Goal: Information Seeking & Learning: Learn about a topic

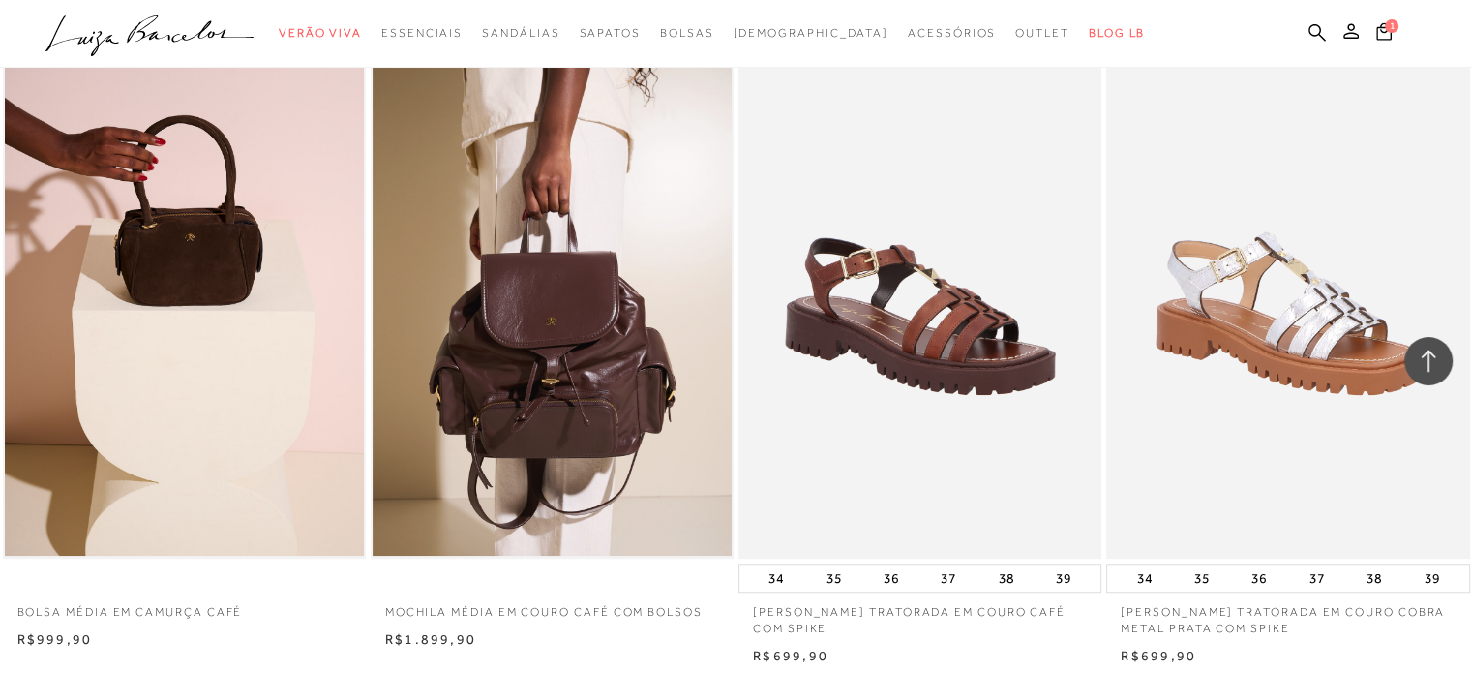
scroll to position [1484, 0]
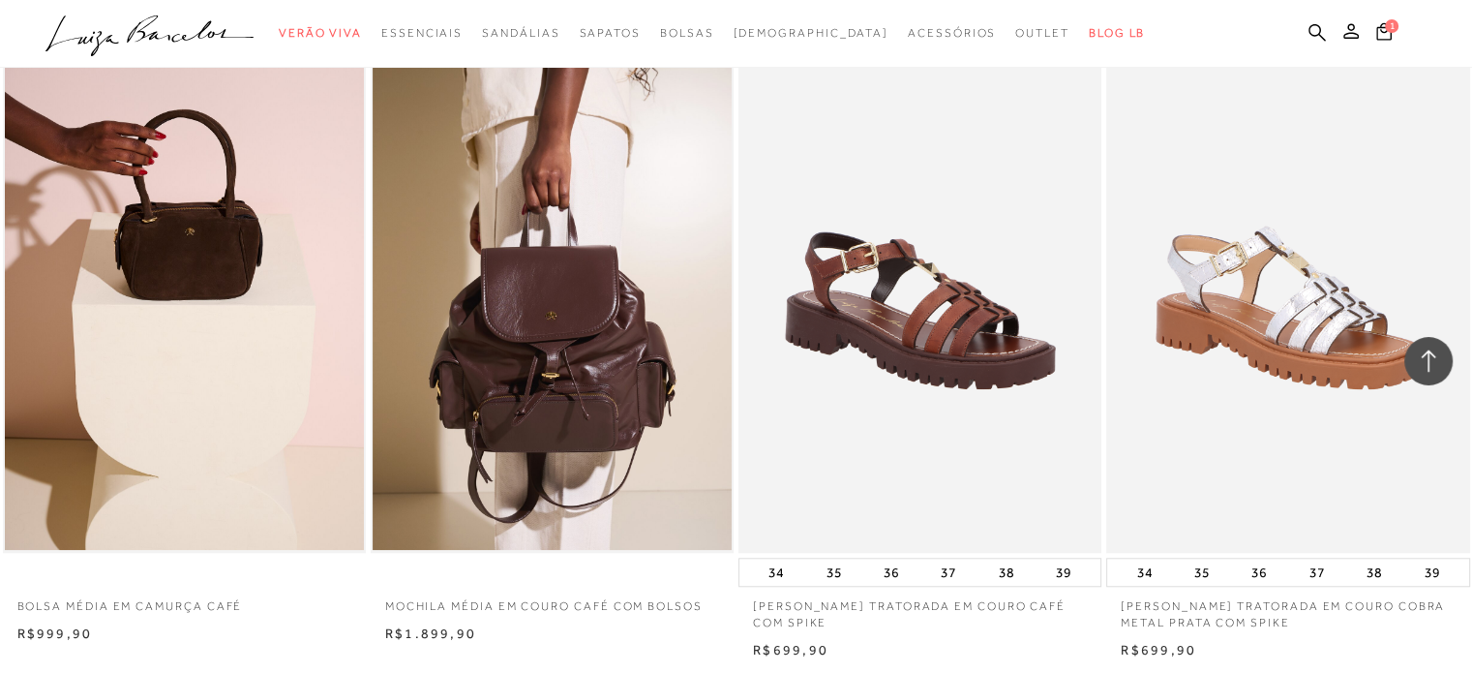
drag, startPoint x: 1475, startPoint y: 58, endPoint x: 1485, endPoint y: 243, distance: 185.1
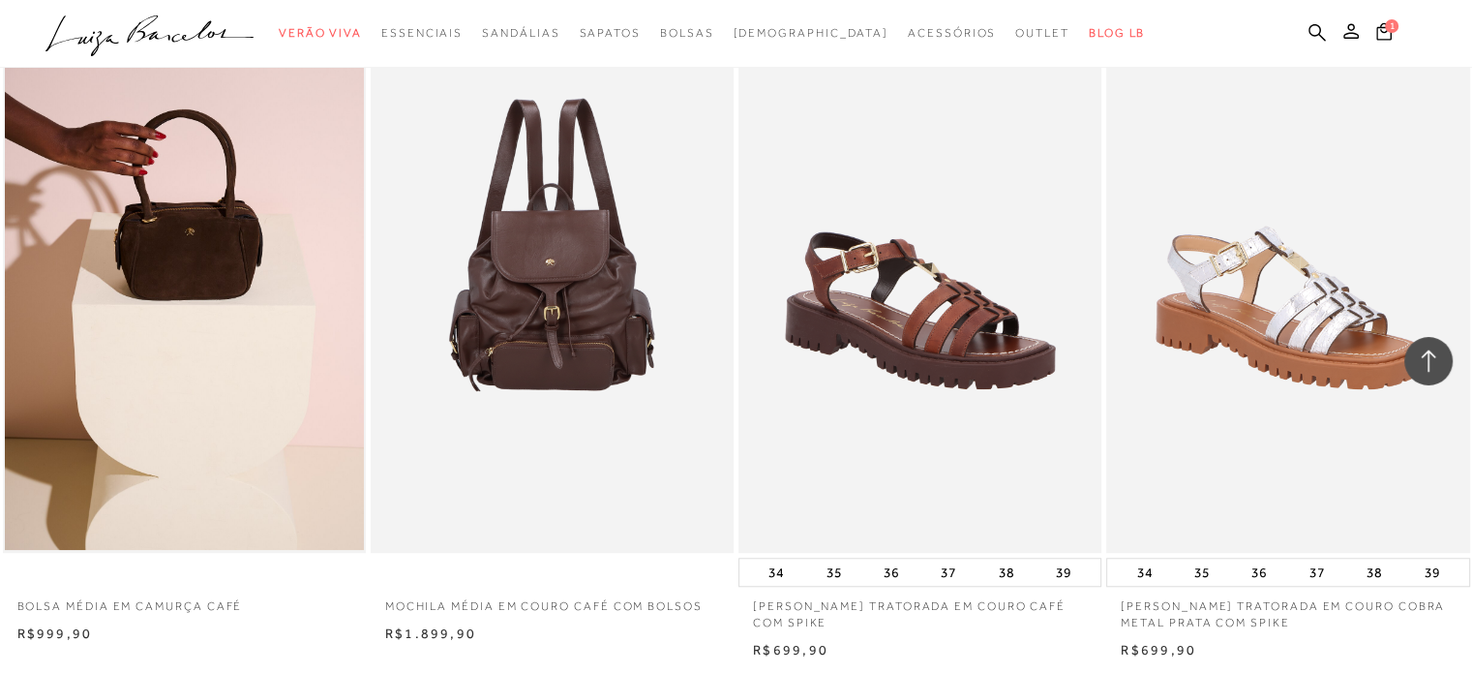
click at [584, 313] on img at bounding box center [553, 280] width 361 height 545
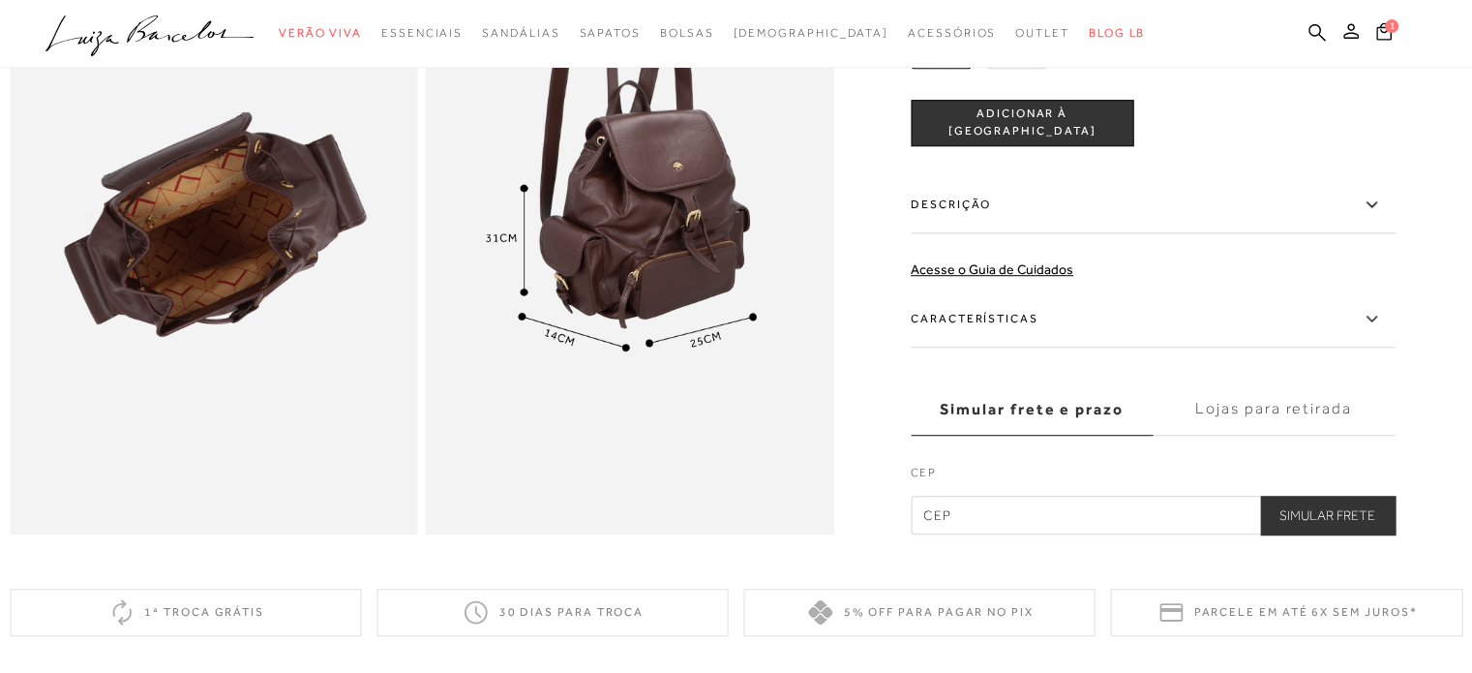
scroll to position [1273, 0]
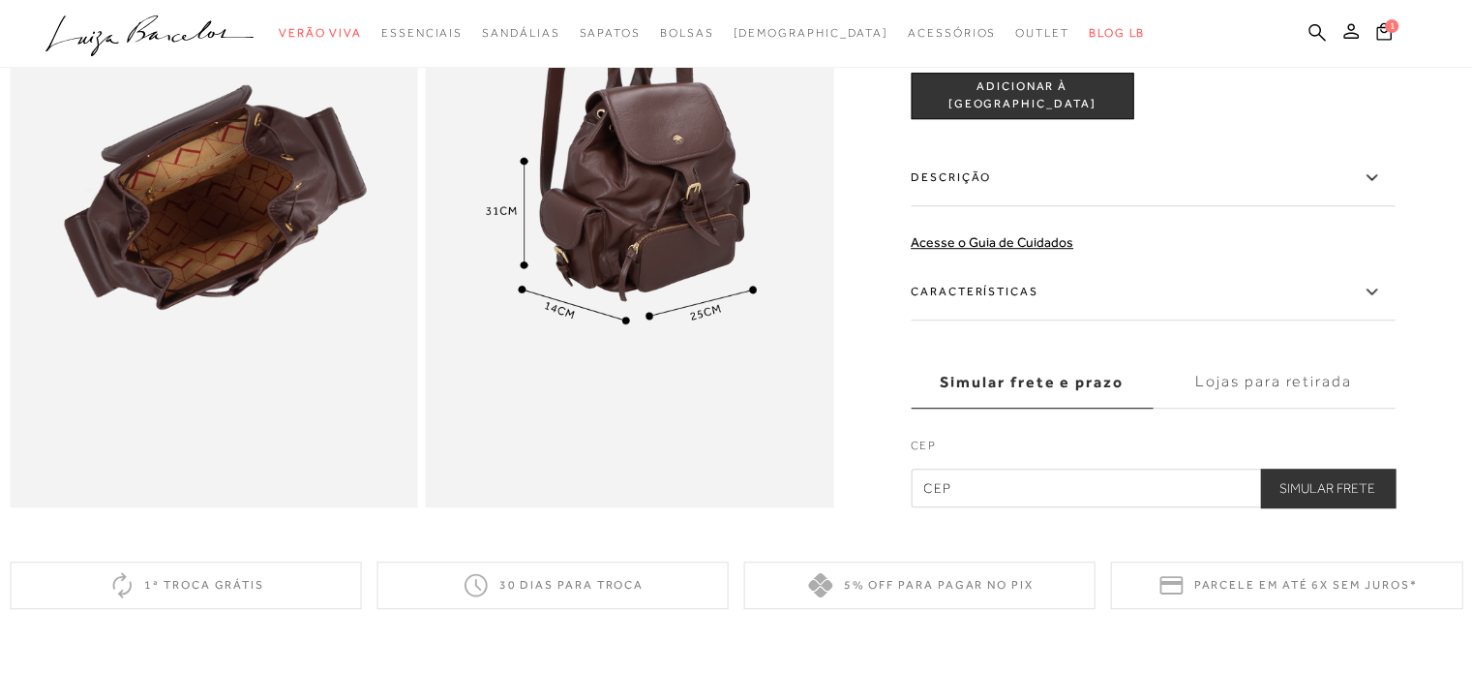
click at [86, 208] on img at bounding box center [214, 201] width 408 height 612
click at [1389, 29] on span "1" at bounding box center [1392, 26] width 14 height 14
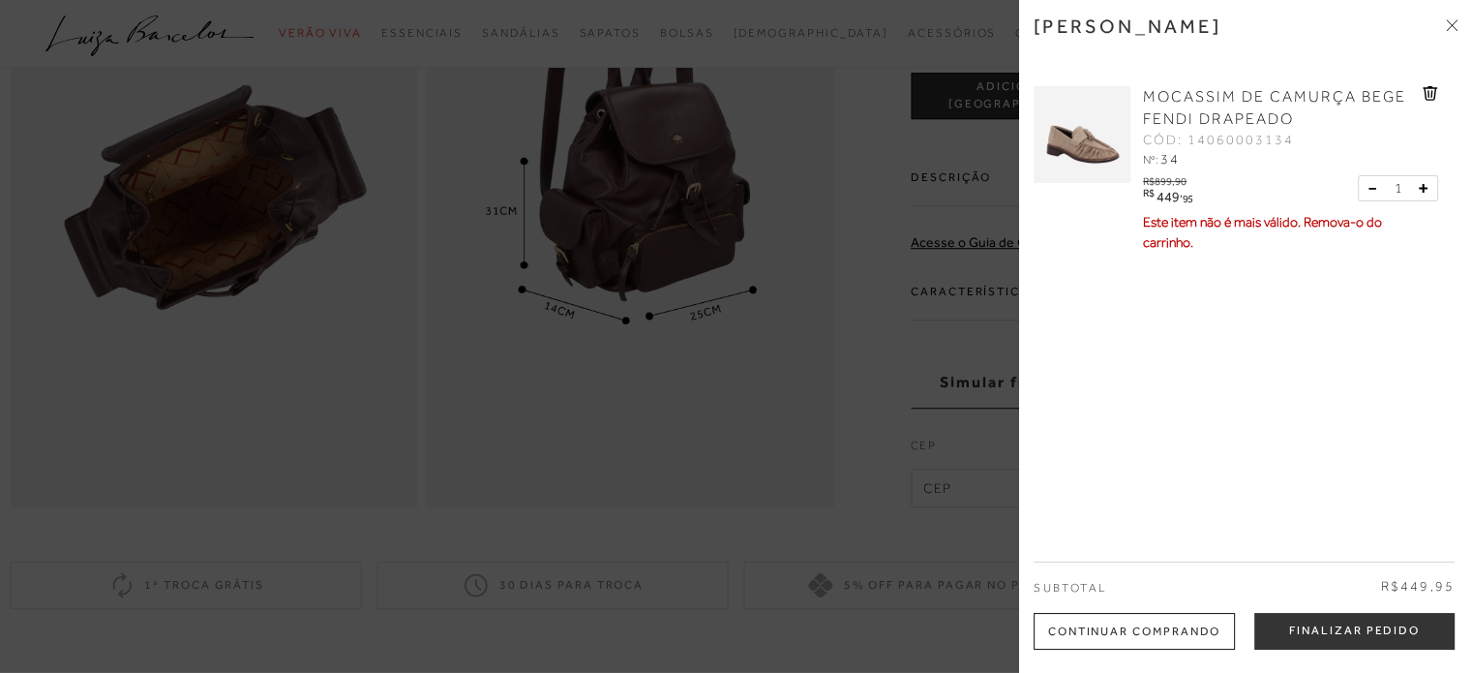
click at [1422, 93] on icon at bounding box center [1429, 93] width 15 height 15
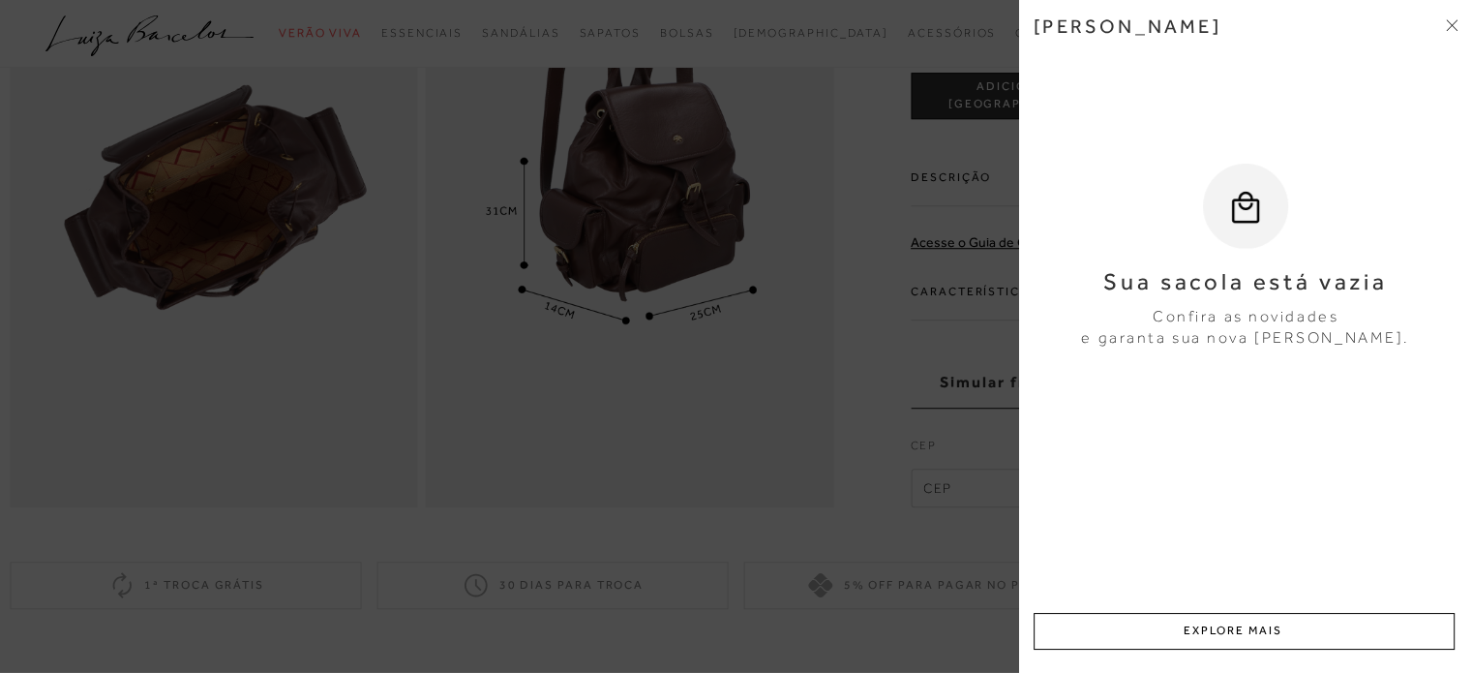
click at [1451, 24] on icon at bounding box center [1454, 22] width 6 height 6
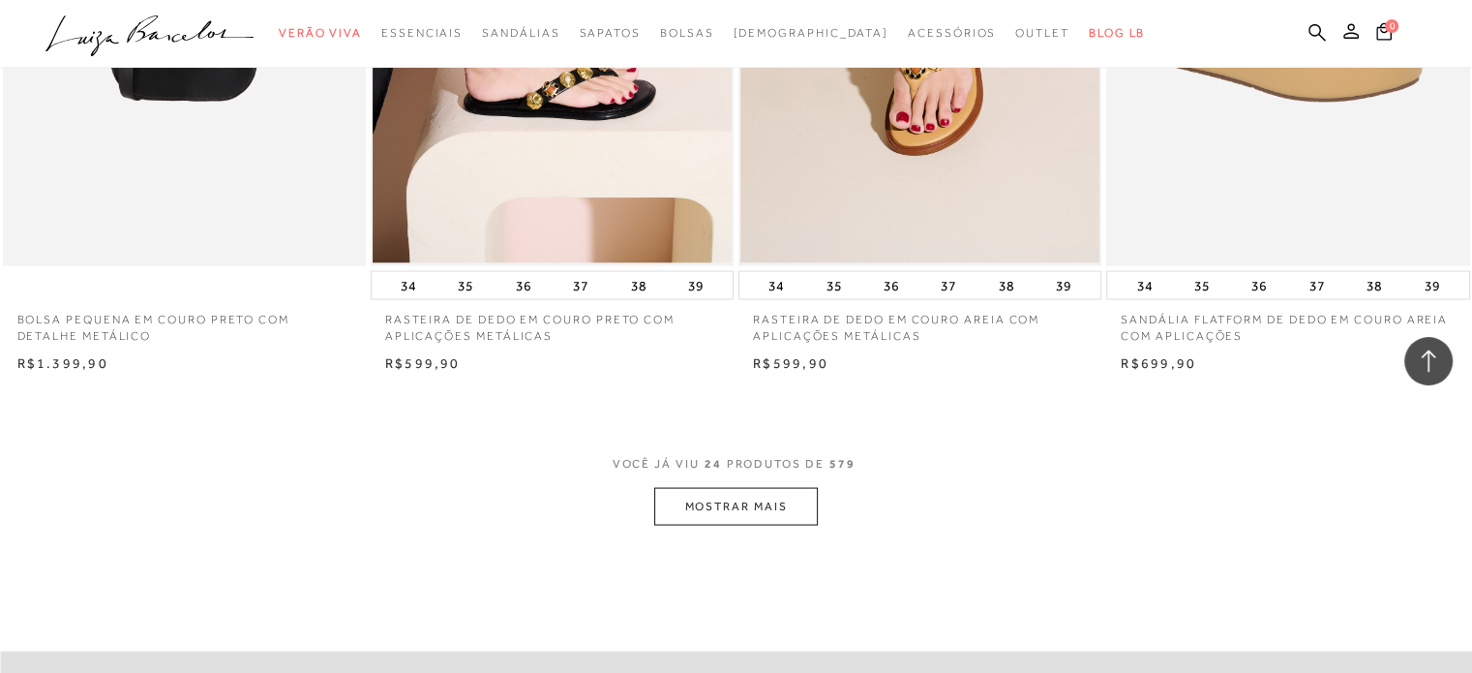
scroll to position [3864, 0]
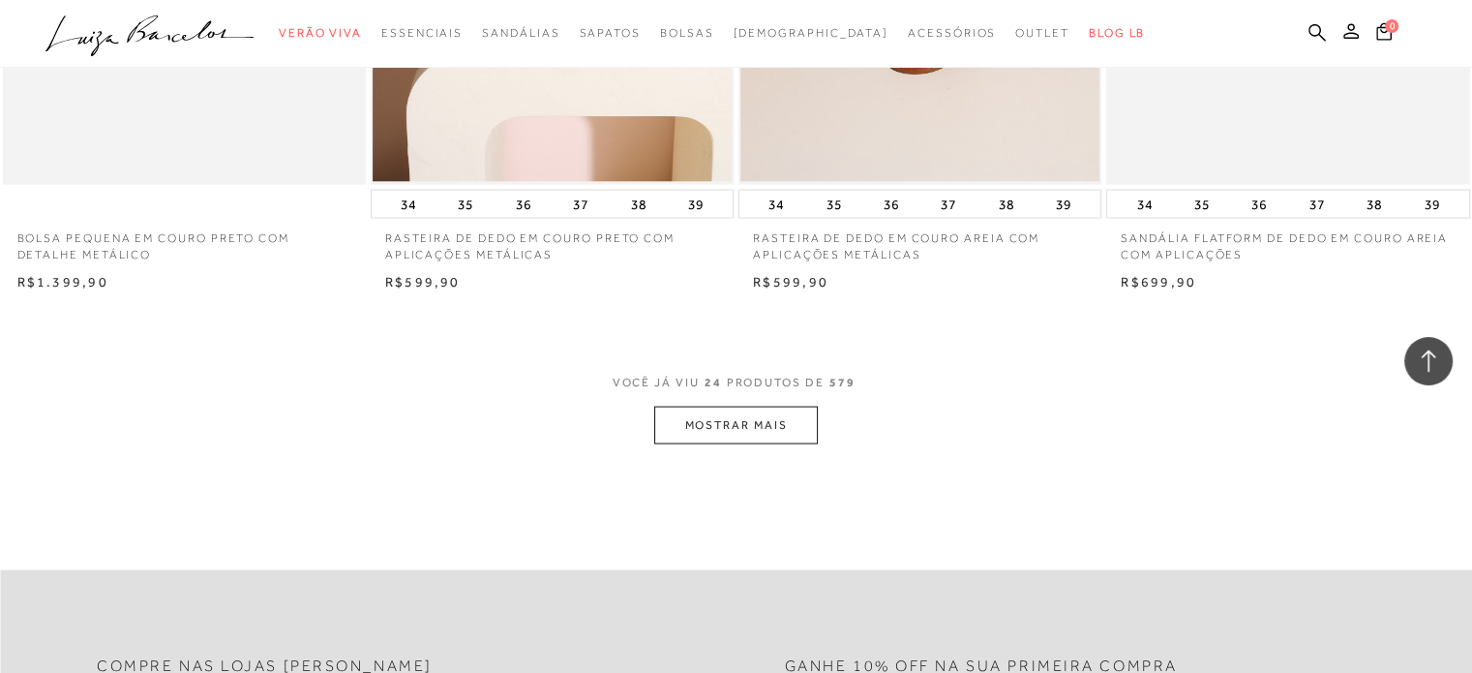
click at [790, 438] on button "MOSTRAR MAIS" at bounding box center [735, 425] width 163 height 38
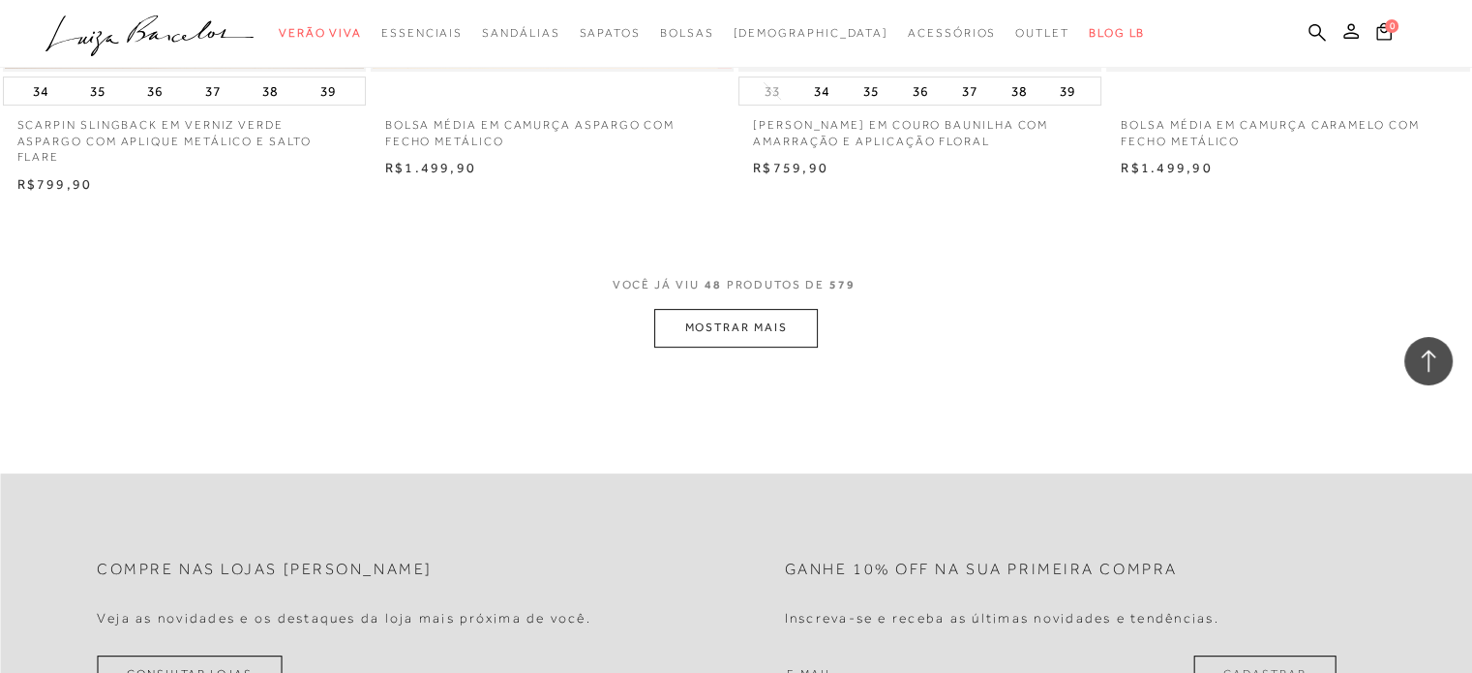
scroll to position [7890, 0]
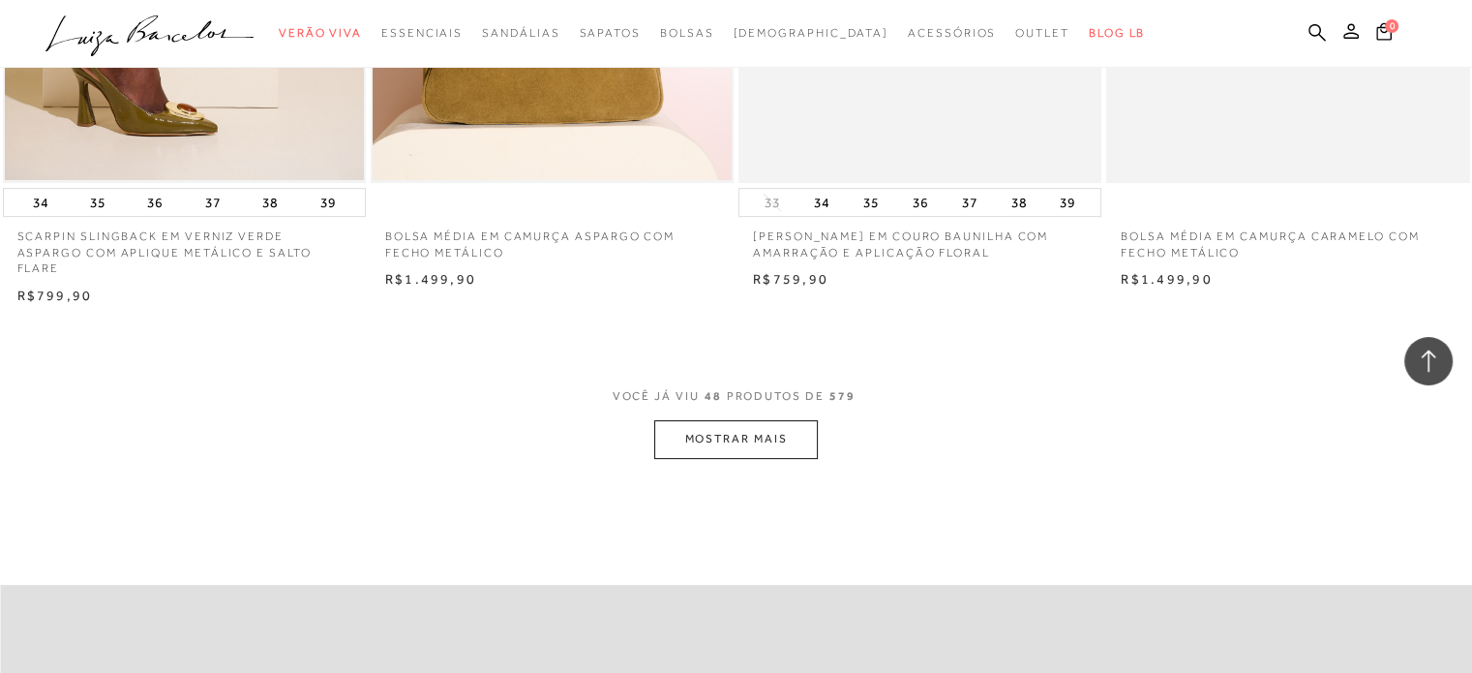
click at [765, 433] on button "MOSTRAR MAIS" at bounding box center [735, 439] width 163 height 38
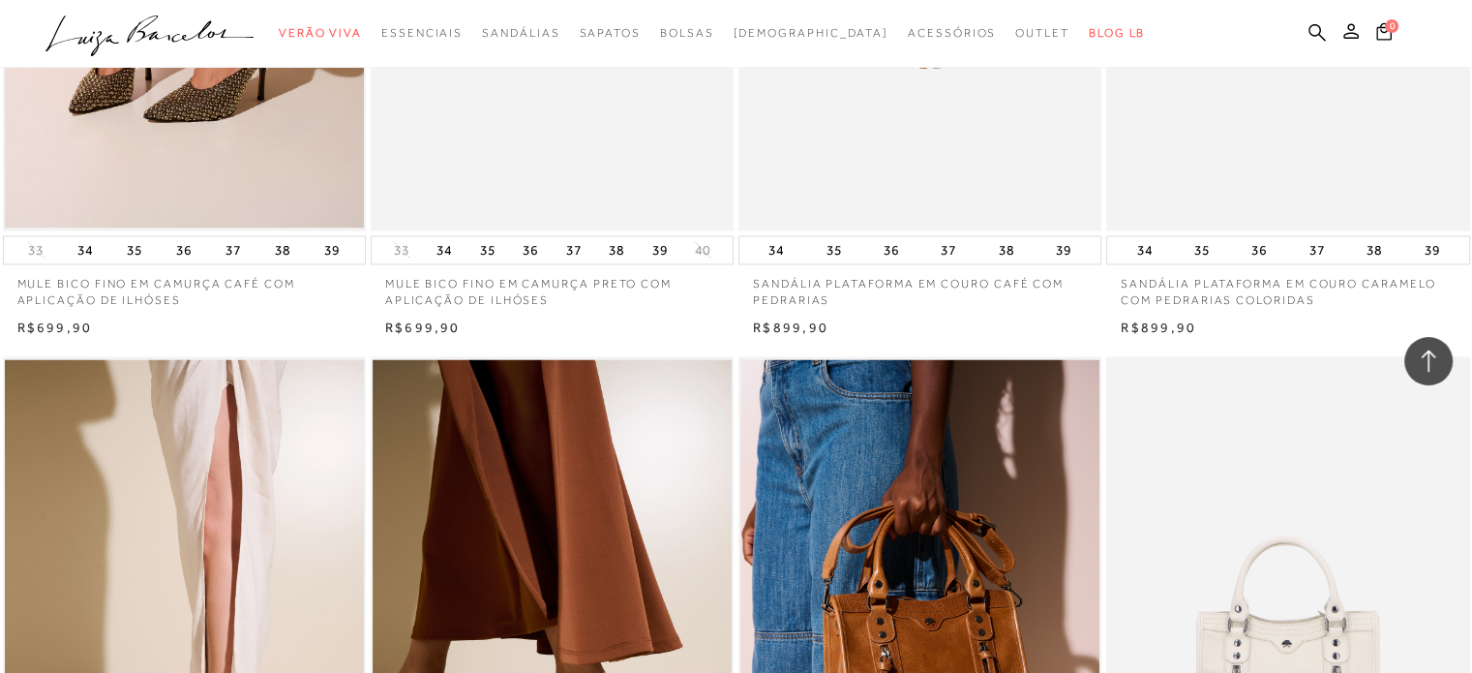
scroll to position [10542, 0]
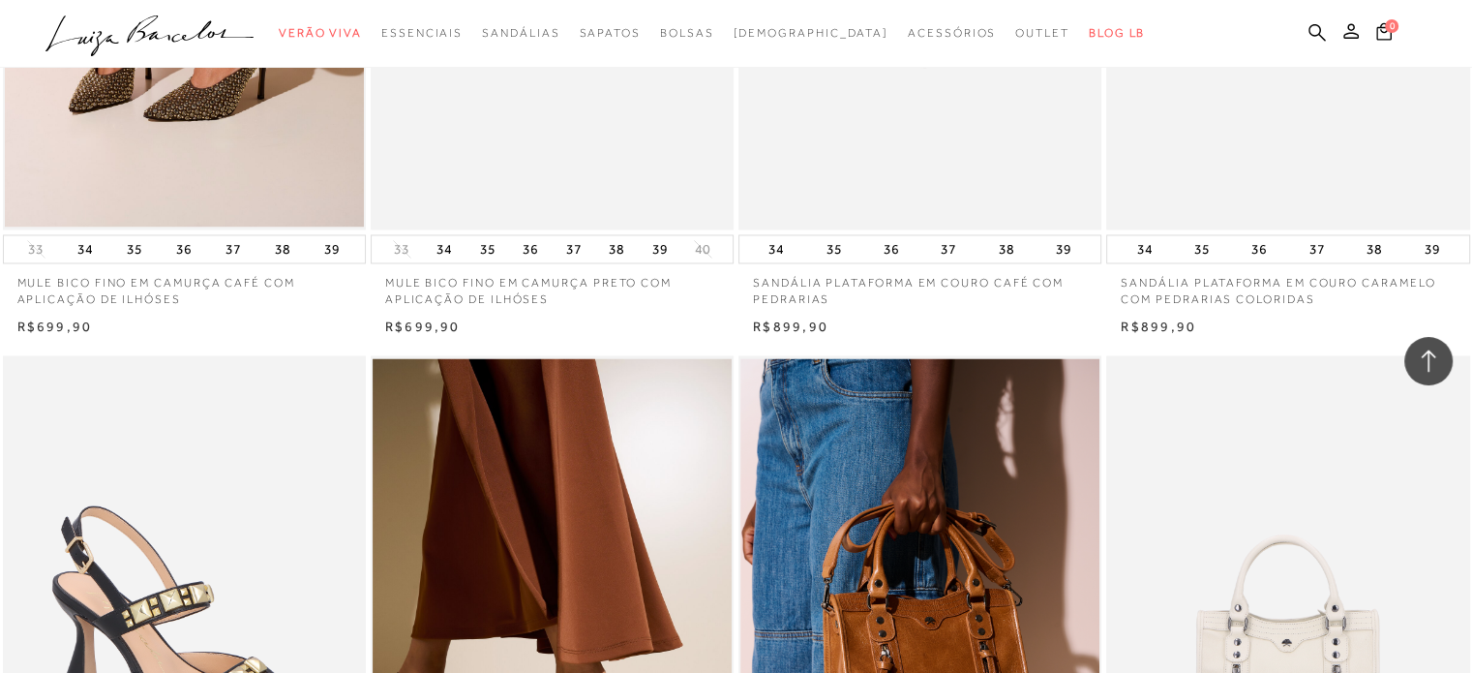
click at [10, 355] on img at bounding box center [185, 627] width 361 height 545
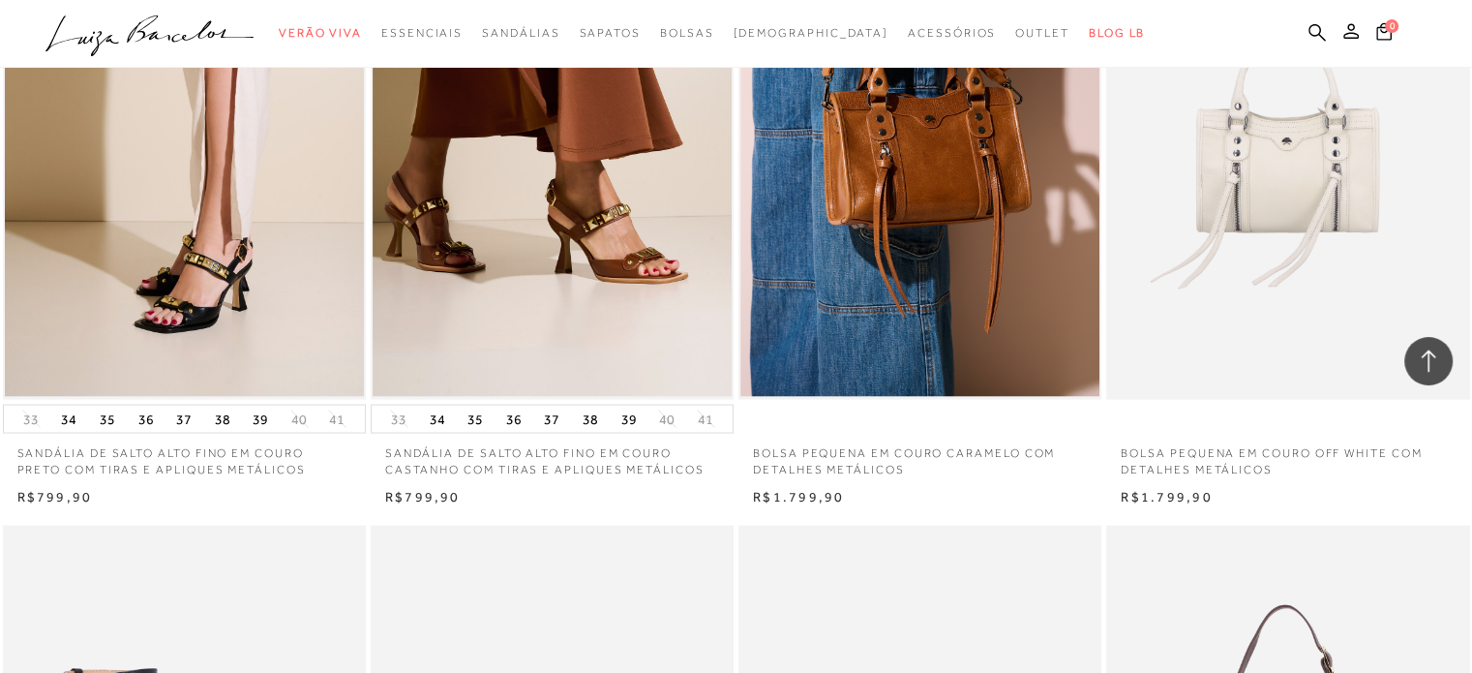
scroll to position [11035, 0]
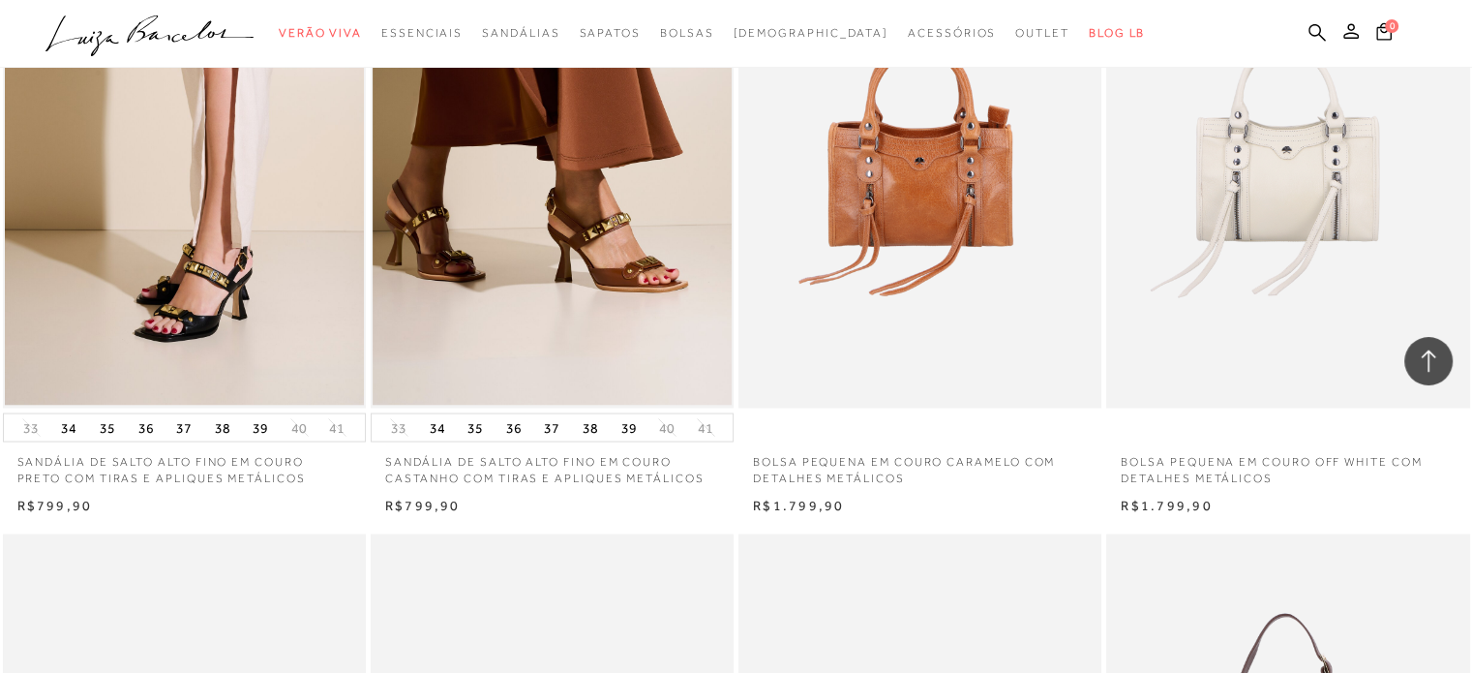
click at [918, 224] on img at bounding box center [920, 135] width 361 height 545
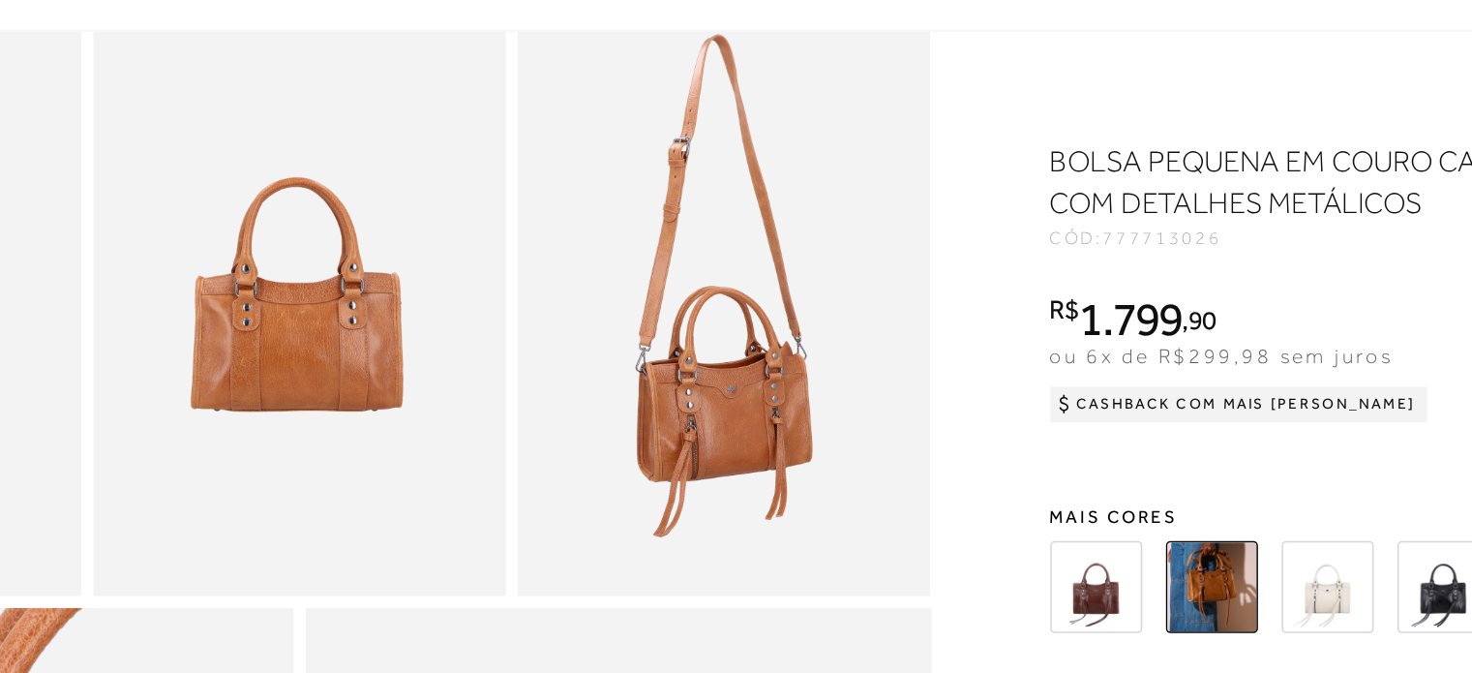
scroll to position [726, 0]
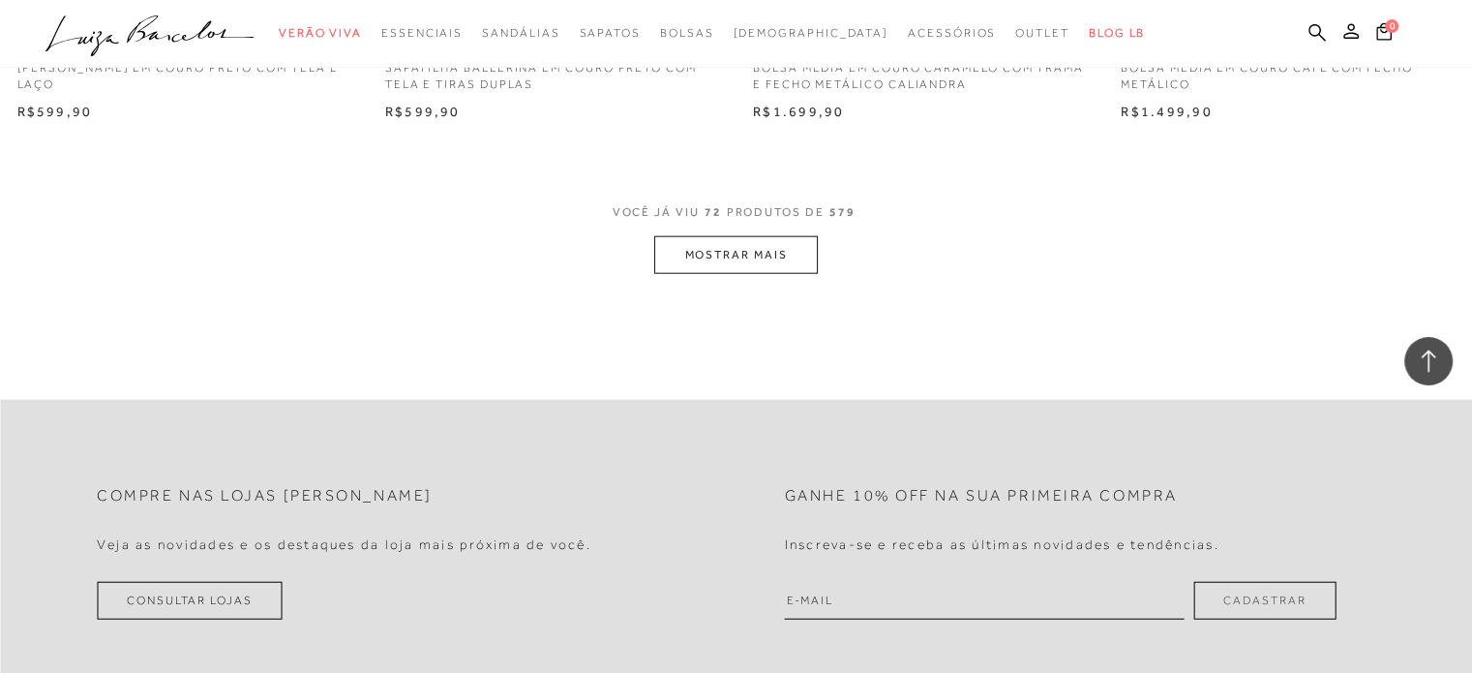
scroll to position [12096, 0]
click at [709, 240] on button "MOSTRAR MAIS" at bounding box center [735, 258] width 163 height 38
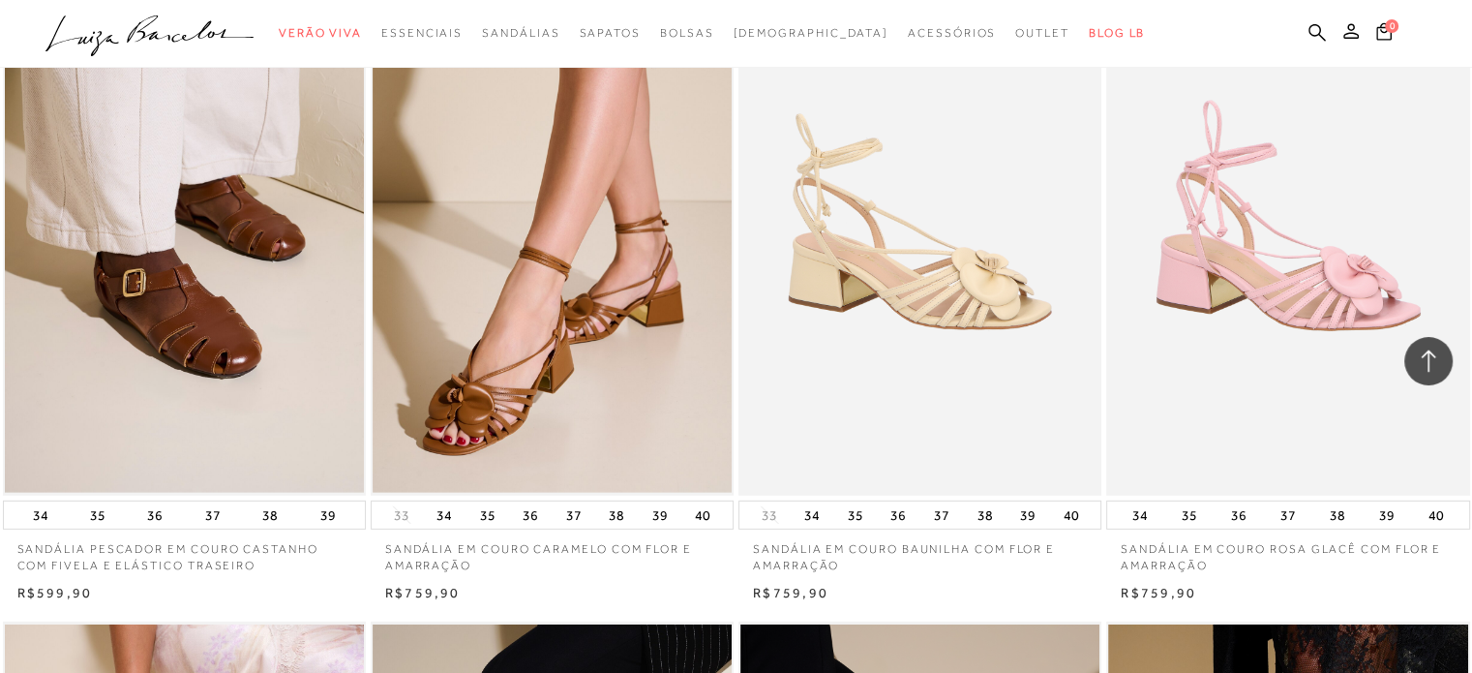
scroll to position [12953, 0]
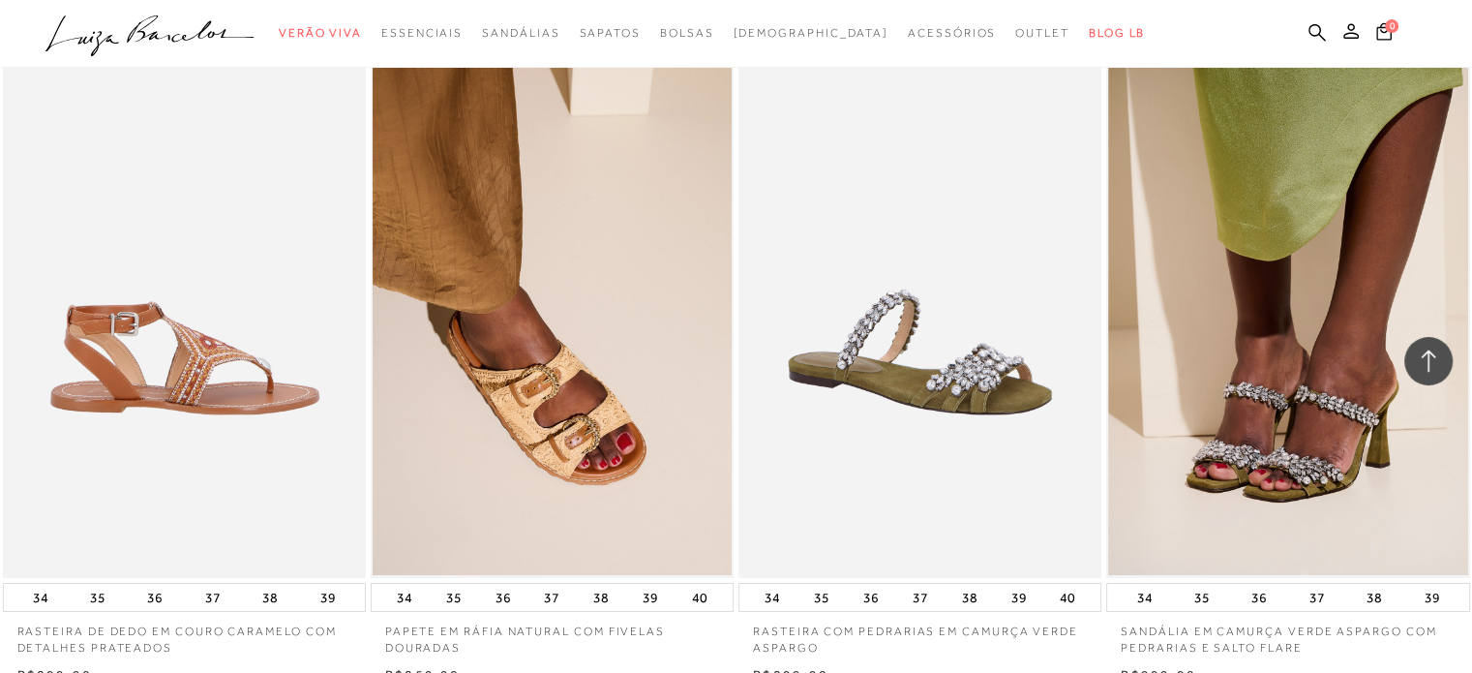
click at [43, 316] on img at bounding box center [185, 306] width 361 height 545
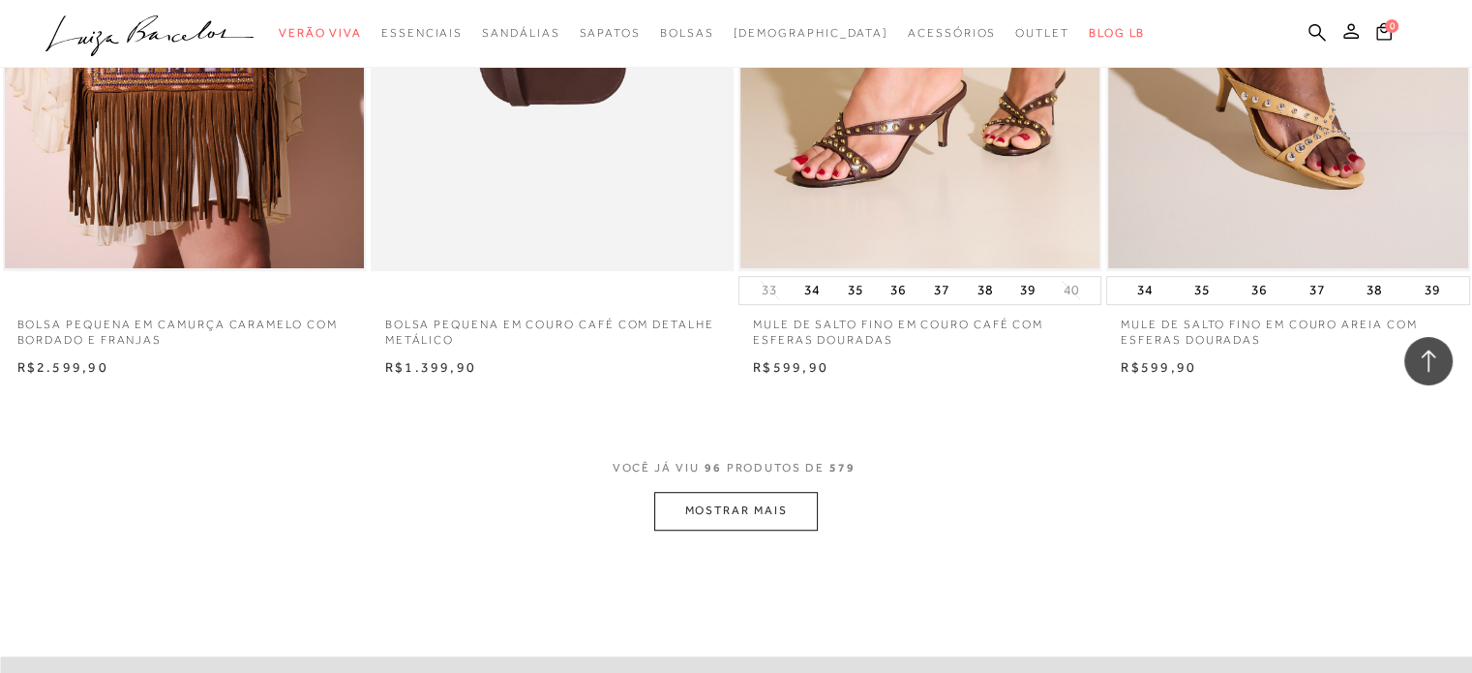
scroll to position [15819, 0]
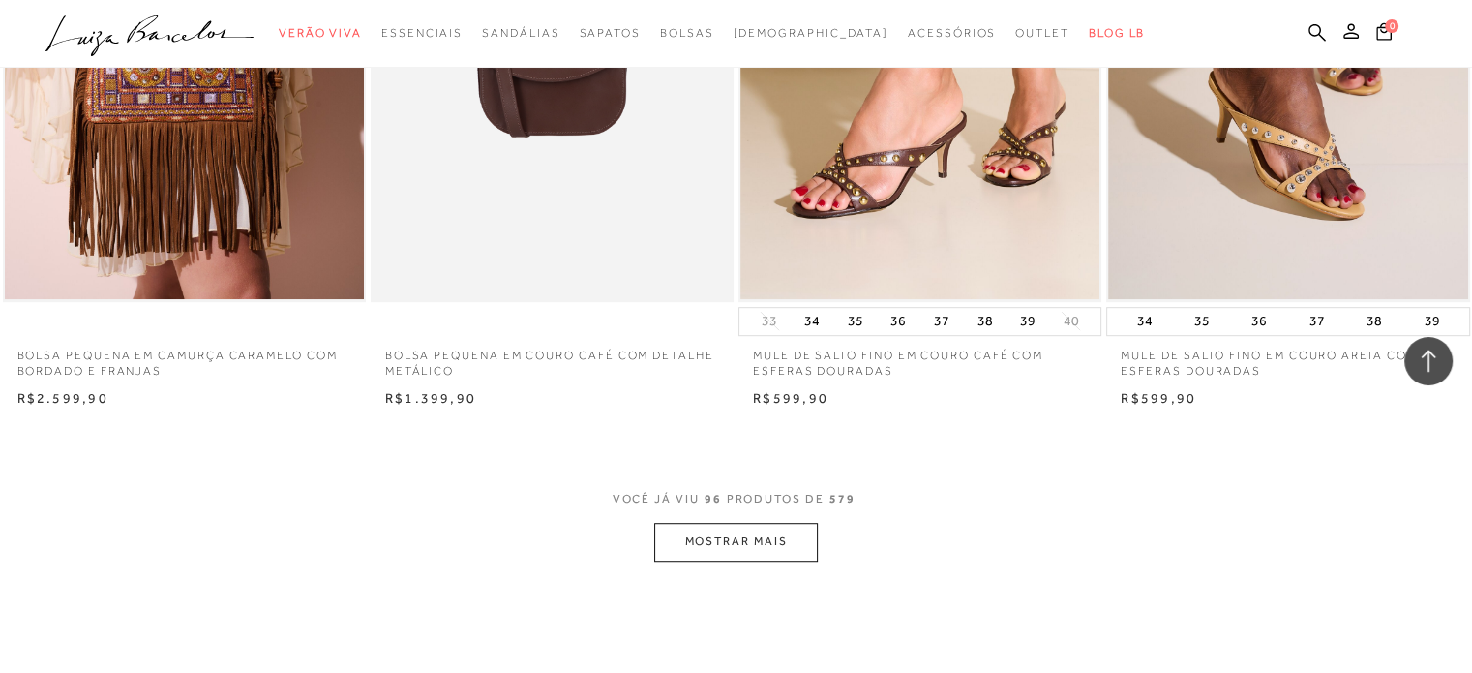
click at [712, 523] on button "MOSTRAR MAIS" at bounding box center [735, 542] width 163 height 38
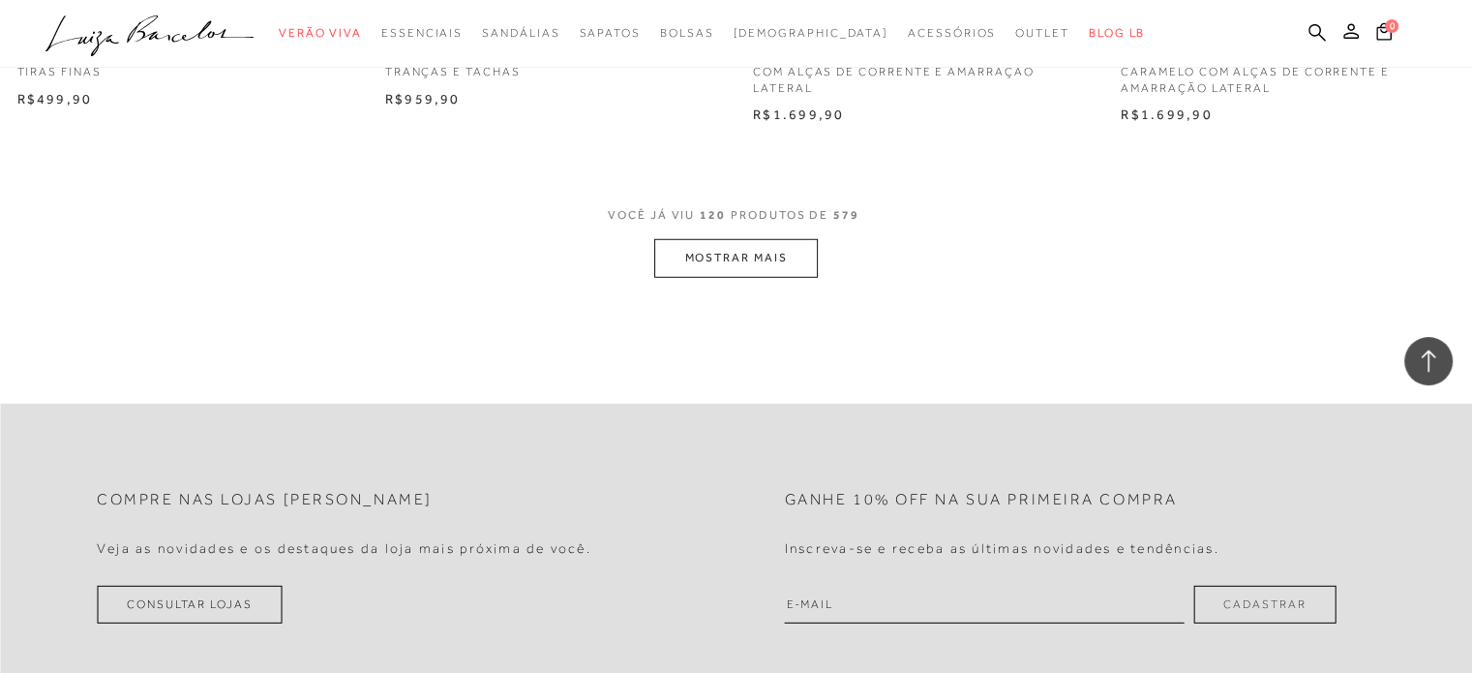
scroll to position [20168, 0]
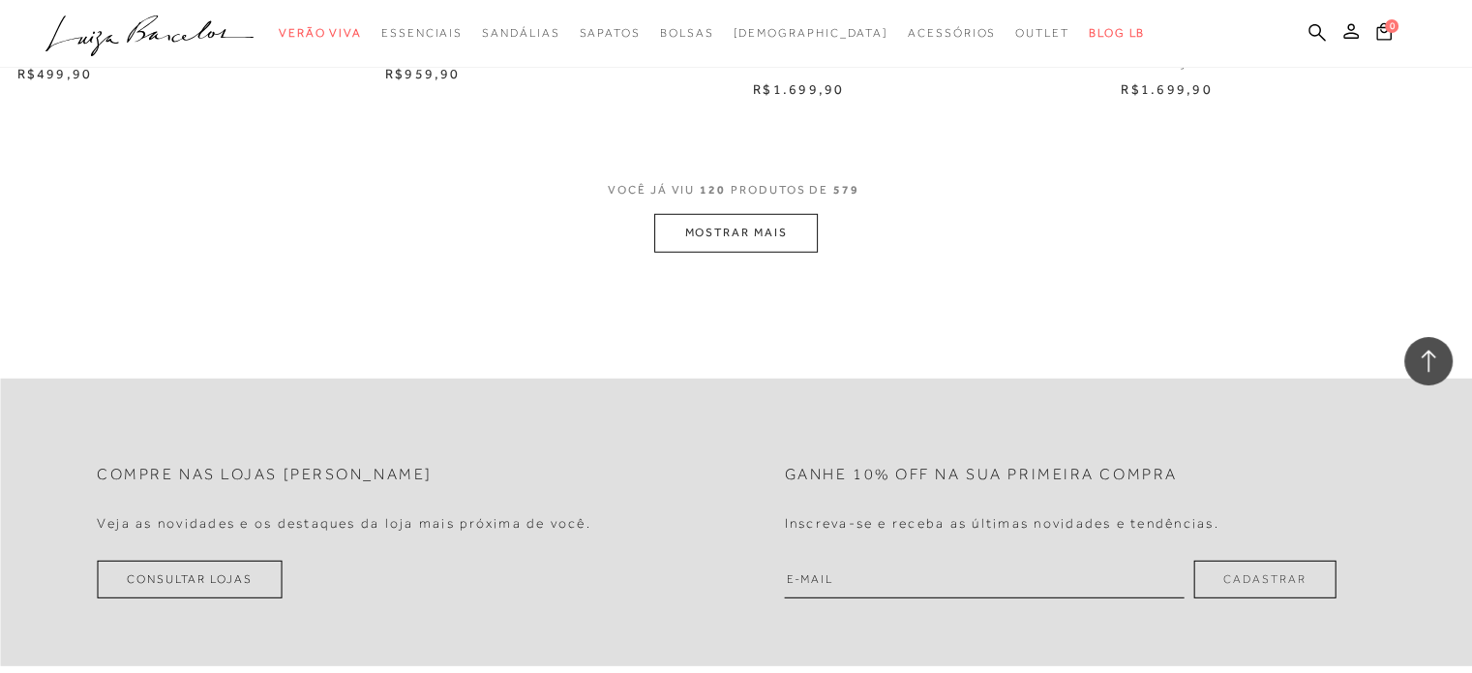
click at [729, 221] on button "MOSTRAR MAIS" at bounding box center [735, 233] width 163 height 38
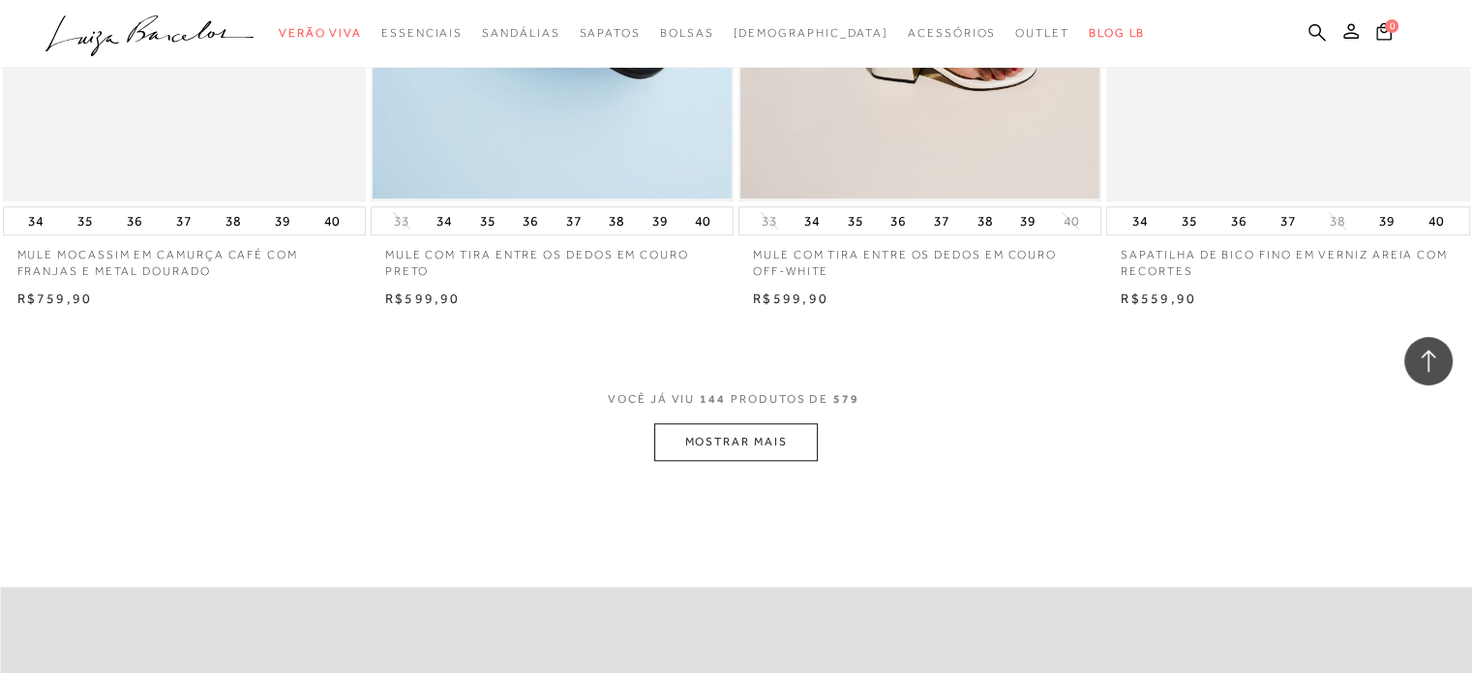
scroll to position [24014, 0]
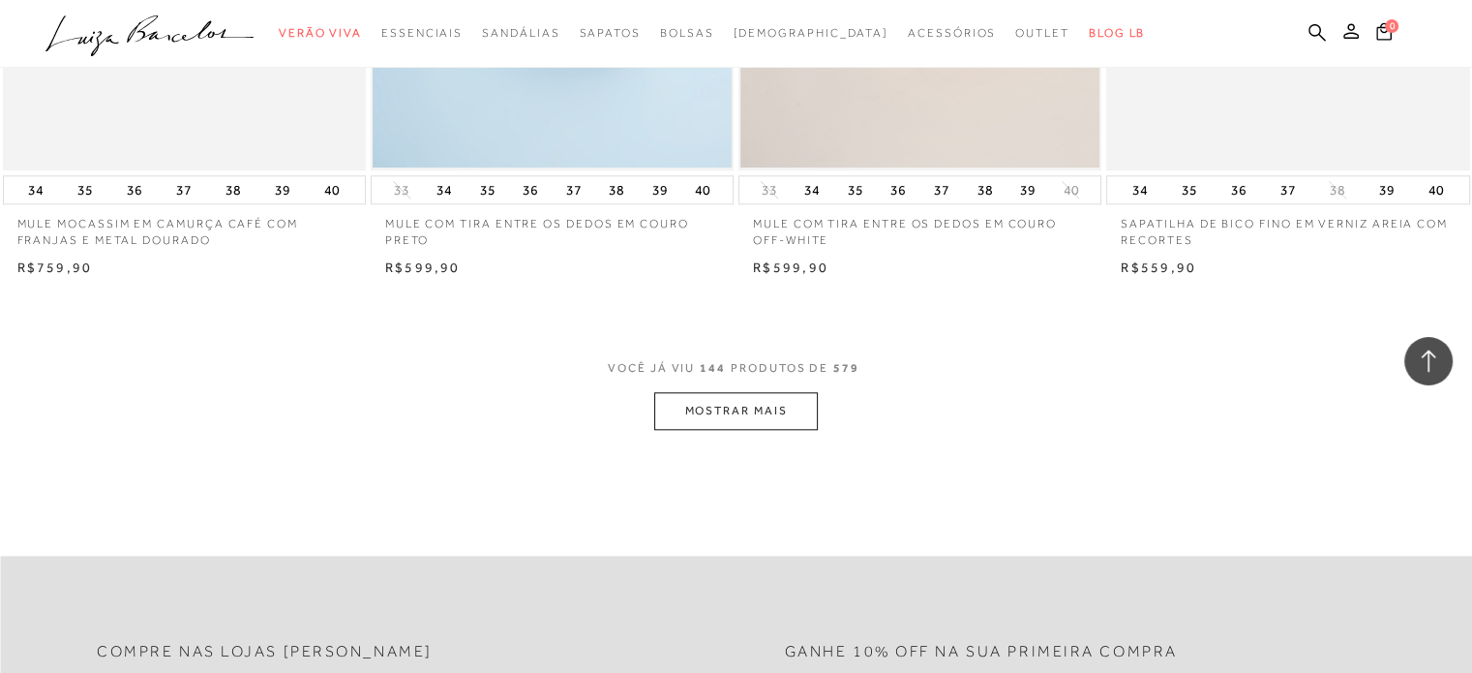
click at [730, 395] on button "MOSTRAR MAIS" at bounding box center [735, 411] width 163 height 38
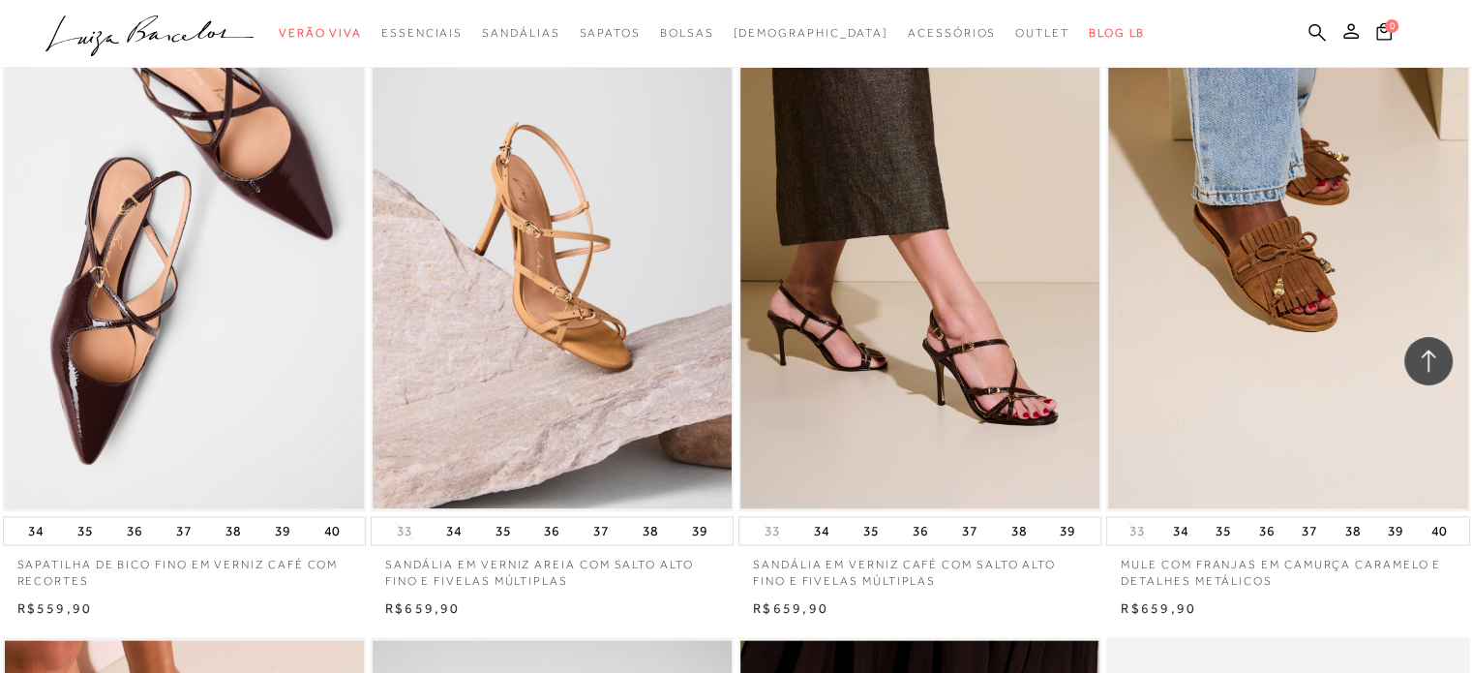
scroll to position [24381, 0]
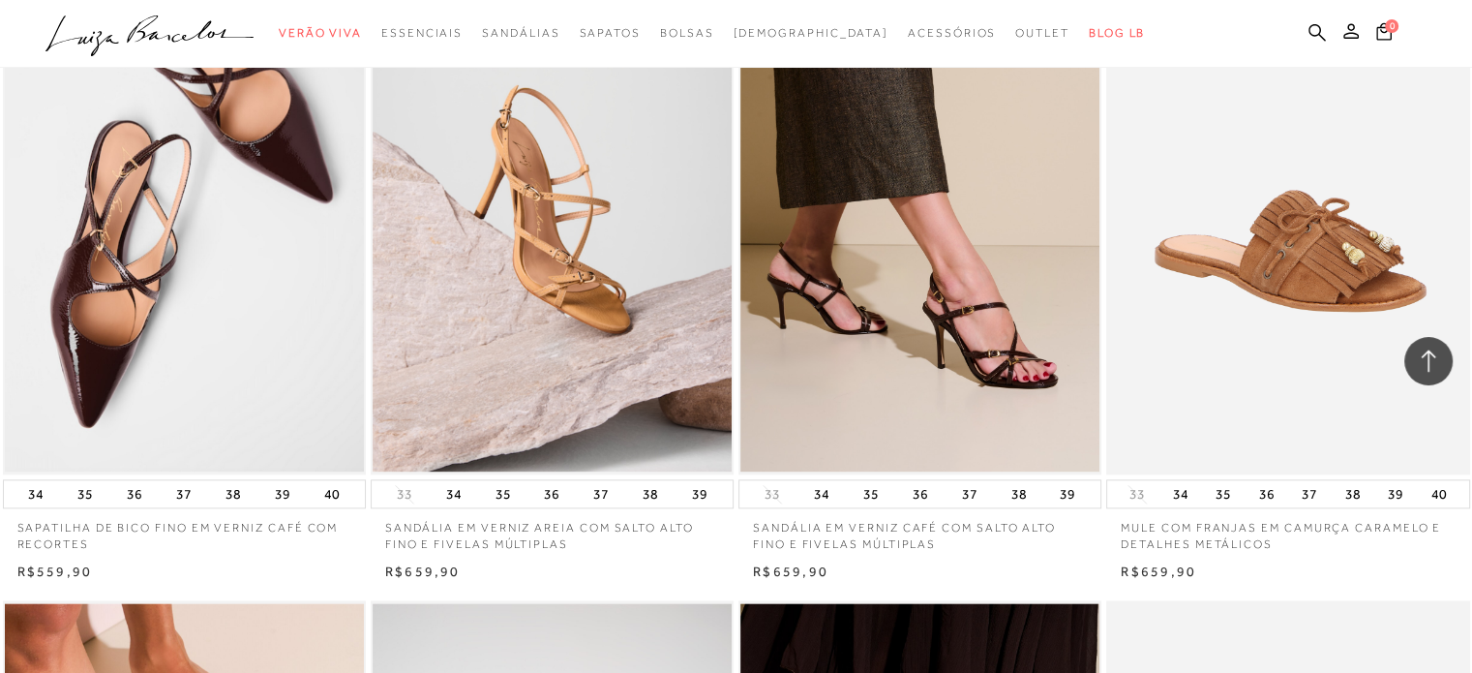
click at [1265, 242] on img at bounding box center [1288, 201] width 361 height 545
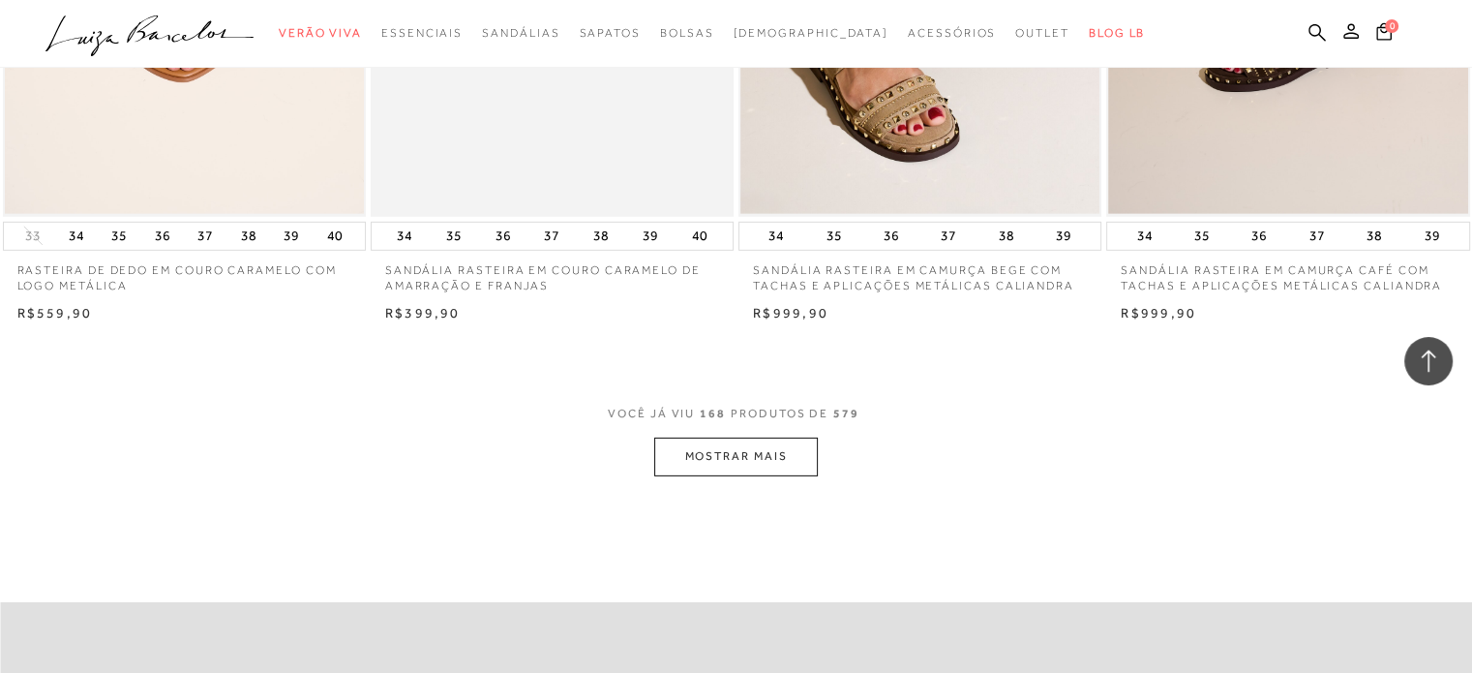
scroll to position [28095, 0]
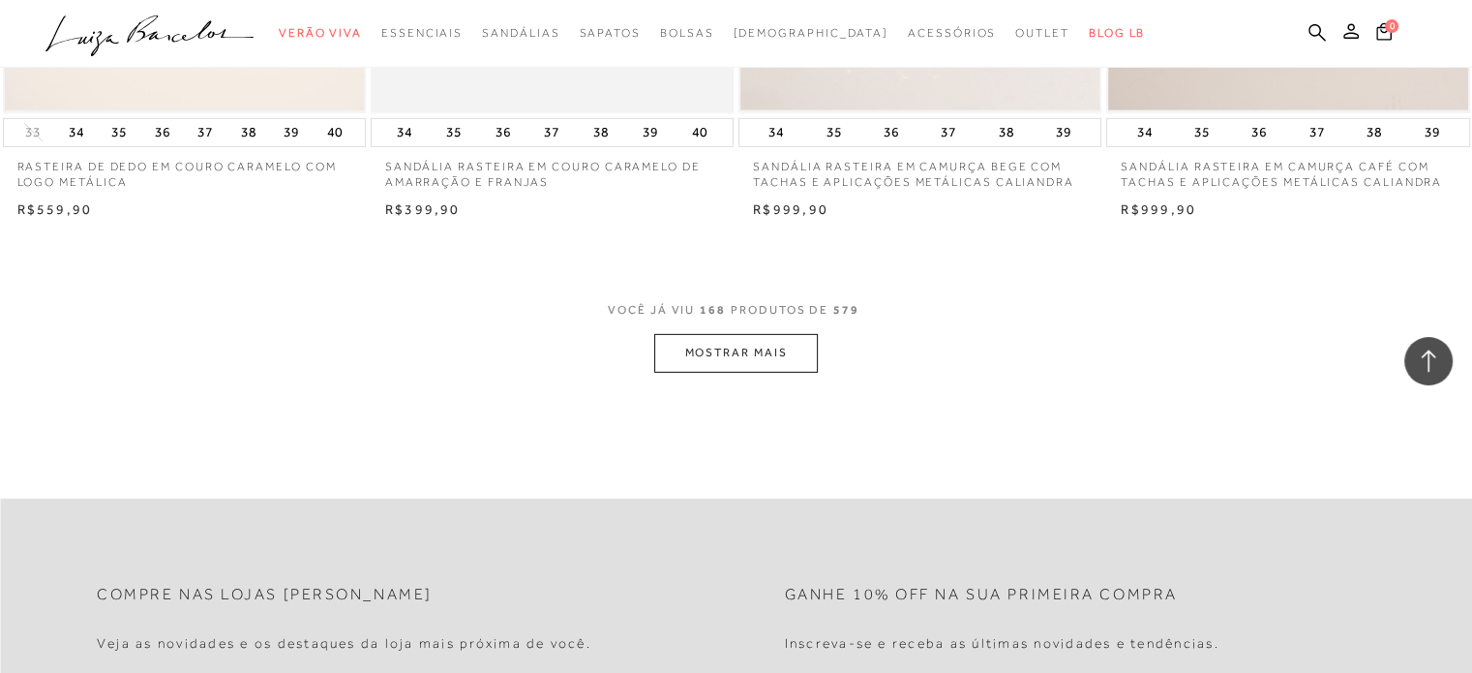
click at [703, 334] on button "MOSTRAR MAIS" at bounding box center [735, 353] width 163 height 38
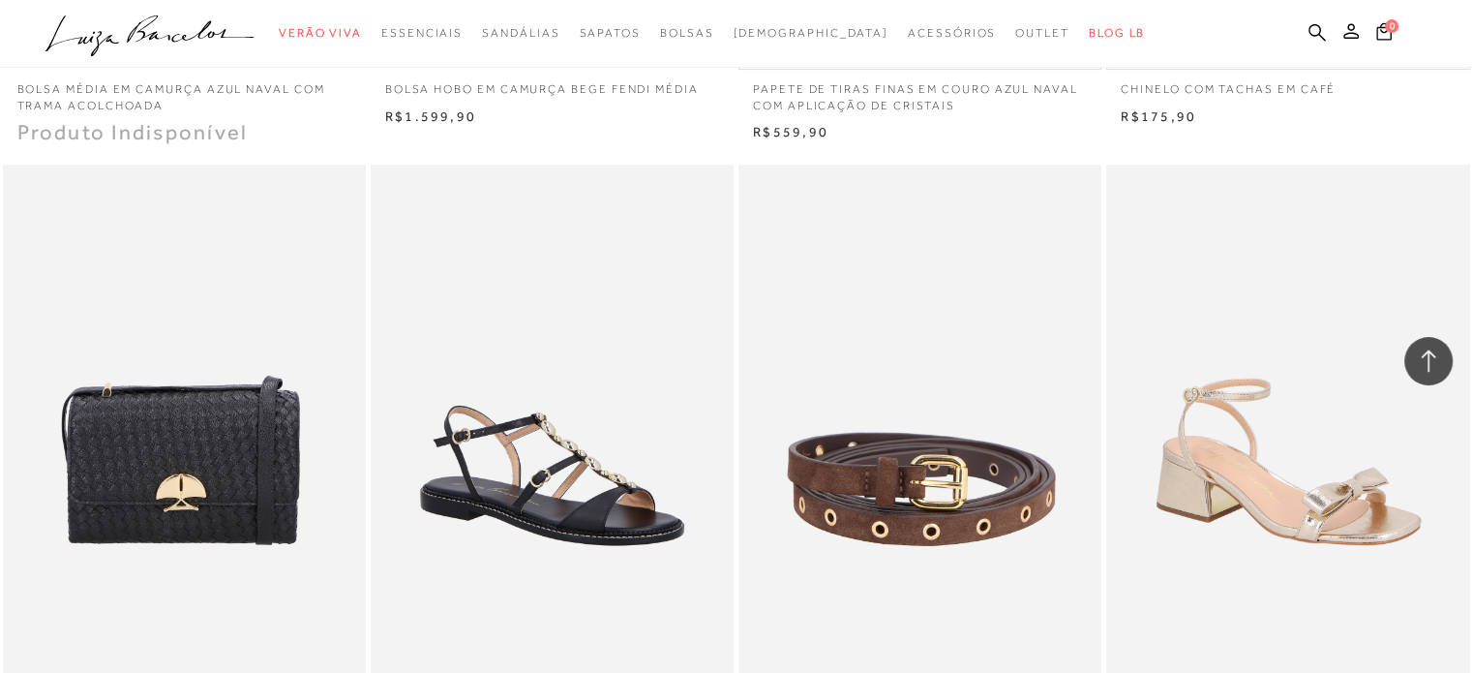
scroll to position [30301, 0]
